Goal: Task Accomplishment & Management: Manage account settings

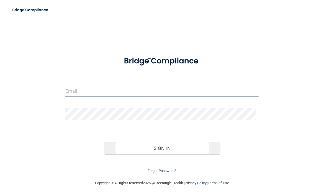
type input "[EMAIL_ADDRESS][DOMAIN_NAME]"
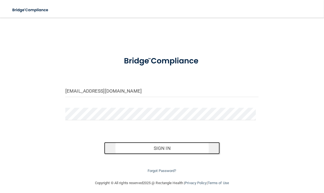
click at [145, 150] on button "Sign In" at bounding box center [162, 148] width 116 height 12
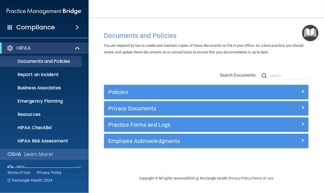
scroll to position [36, 0]
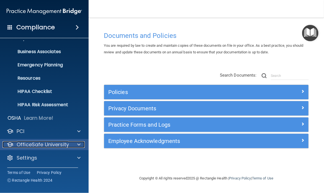
click at [56, 142] on p "OfficeSafe University" at bounding box center [43, 145] width 52 height 7
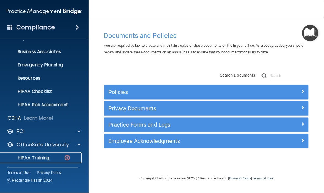
click at [39, 158] on p "HIPAA Training" at bounding box center [27, 159] width 46 height 6
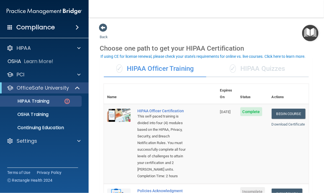
click at [62, 28] on div "Compliance" at bounding box center [44, 27] width 89 height 12
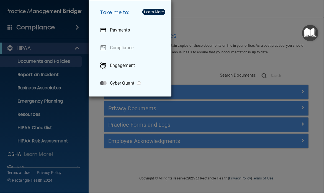
click at [24, 52] on div "Take me to: Payments Compliance Engagement Cyber Quant" at bounding box center [162, 96] width 324 height 193
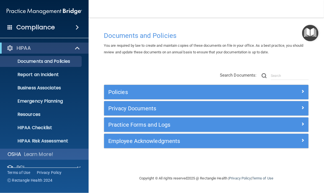
scroll to position [36, 0]
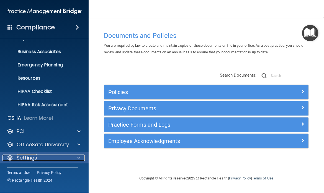
click at [34, 157] on p "Settings" at bounding box center [27, 158] width 21 height 7
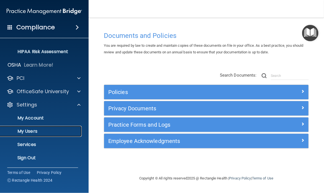
click at [32, 133] on p "My Users" at bounding box center [42, 132] width 76 height 6
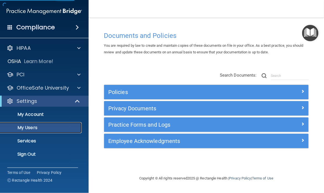
select select "20"
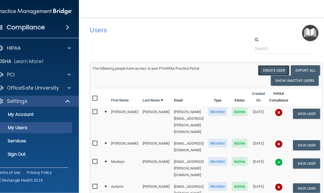
click at [279, 68] on button "Create User" at bounding box center [273, 70] width 31 height 10
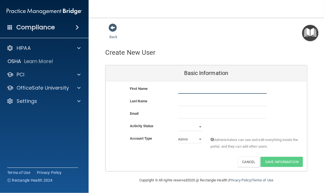
click at [188, 90] on input "text" at bounding box center [223, 90] width 88 height 8
type input "[PERSON_NAME]"
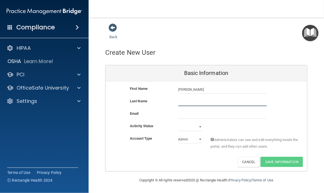
click at [181, 98] on input "text" at bounding box center [223, 102] width 88 height 8
type input "[PERSON_NAME]"
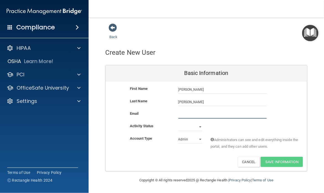
click at [179, 117] on input "email" at bounding box center [223, 115] width 88 height 8
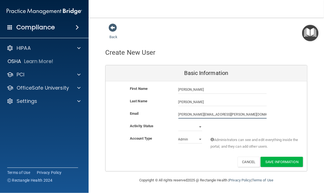
type input "[PERSON_NAME][EMAIL_ADDRESS][PERSON_NAME][DOMAIN_NAME]"
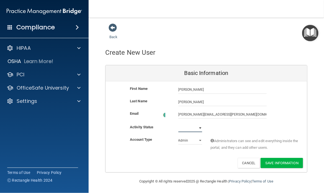
click at [199, 126] on select "Active Inactive" at bounding box center [191, 128] width 24 height 8
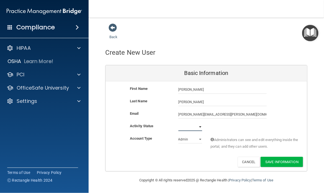
select select "active"
click at [179, 123] on select "Active Inactive" at bounding box center [191, 127] width 24 height 8
click at [198, 139] on select "Admin Member" at bounding box center [191, 140] width 24 height 8
select select "practice_member"
click at [179, 136] on select "Admin Member" at bounding box center [191, 140] width 24 height 8
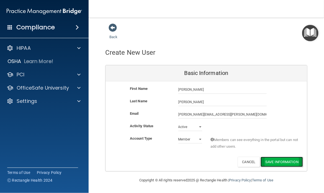
click at [277, 159] on button "Save Information" at bounding box center [282, 162] width 42 height 10
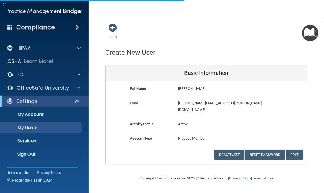
select select "20"
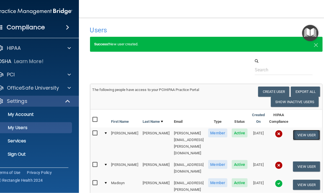
click at [305, 130] on button "View User" at bounding box center [306, 135] width 27 height 10
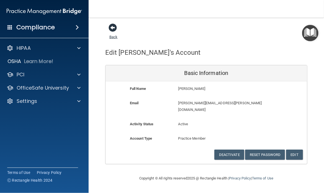
click at [111, 27] on span at bounding box center [113, 28] width 8 height 8
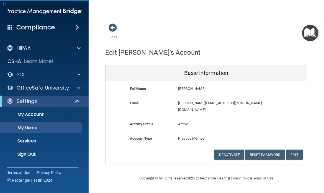
select select "20"
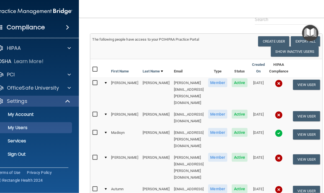
scroll to position [51, 0]
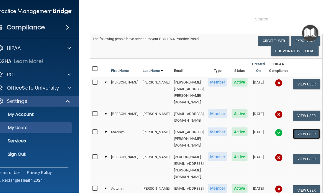
click at [307, 129] on button "View User" at bounding box center [306, 134] width 27 height 10
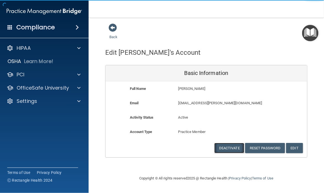
click at [228, 148] on button "Deactivate" at bounding box center [230, 148] width 30 height 10
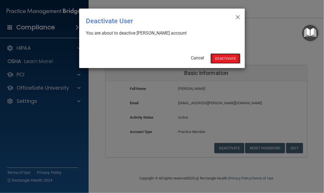
click at [218, 59] on button "Deactivate" at bounding box center [226, 58] width 30 height 10
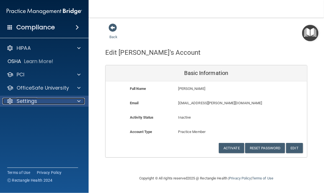
click at [27, 100] on p "Settings" at bounding box center [27, 101] width 21 height 7
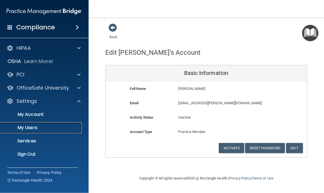
click at [29, 131] on p "My Users" at bounding box center [42, 128] width 76 height 6
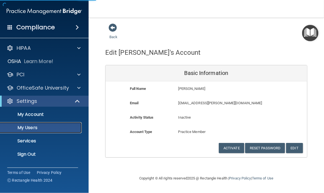
select select "20"
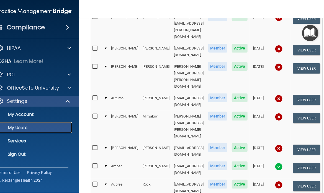
scroll to position [87, 0]
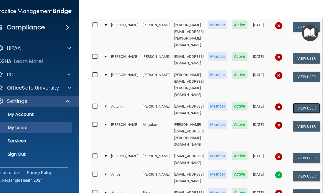
click at [309, 103] on button "View User" at bounding box center [306, 108] width 27 height 10
